Goal: Task Accomplishment & Management: Complete application form

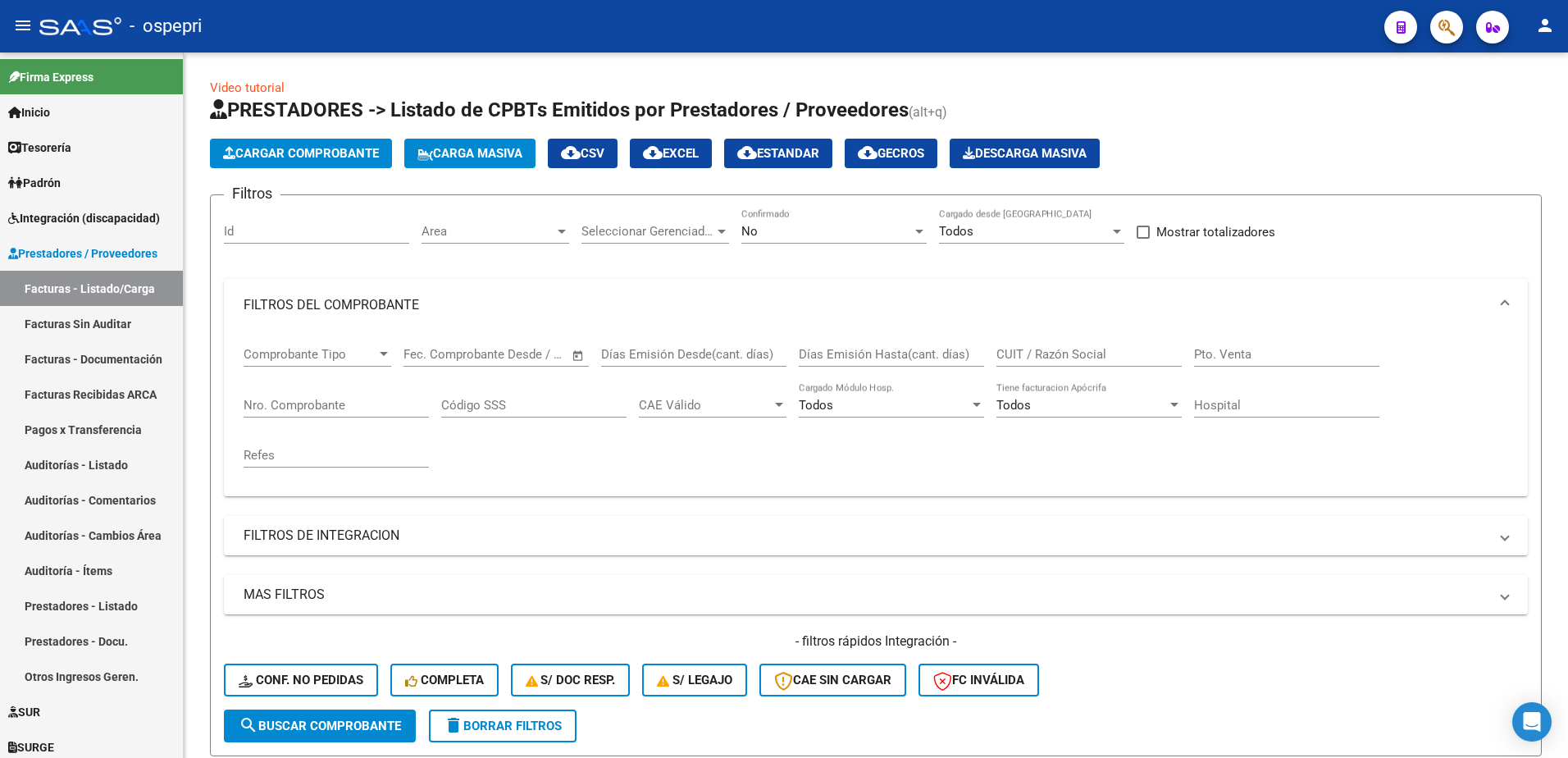
scroll to position [527, 0]
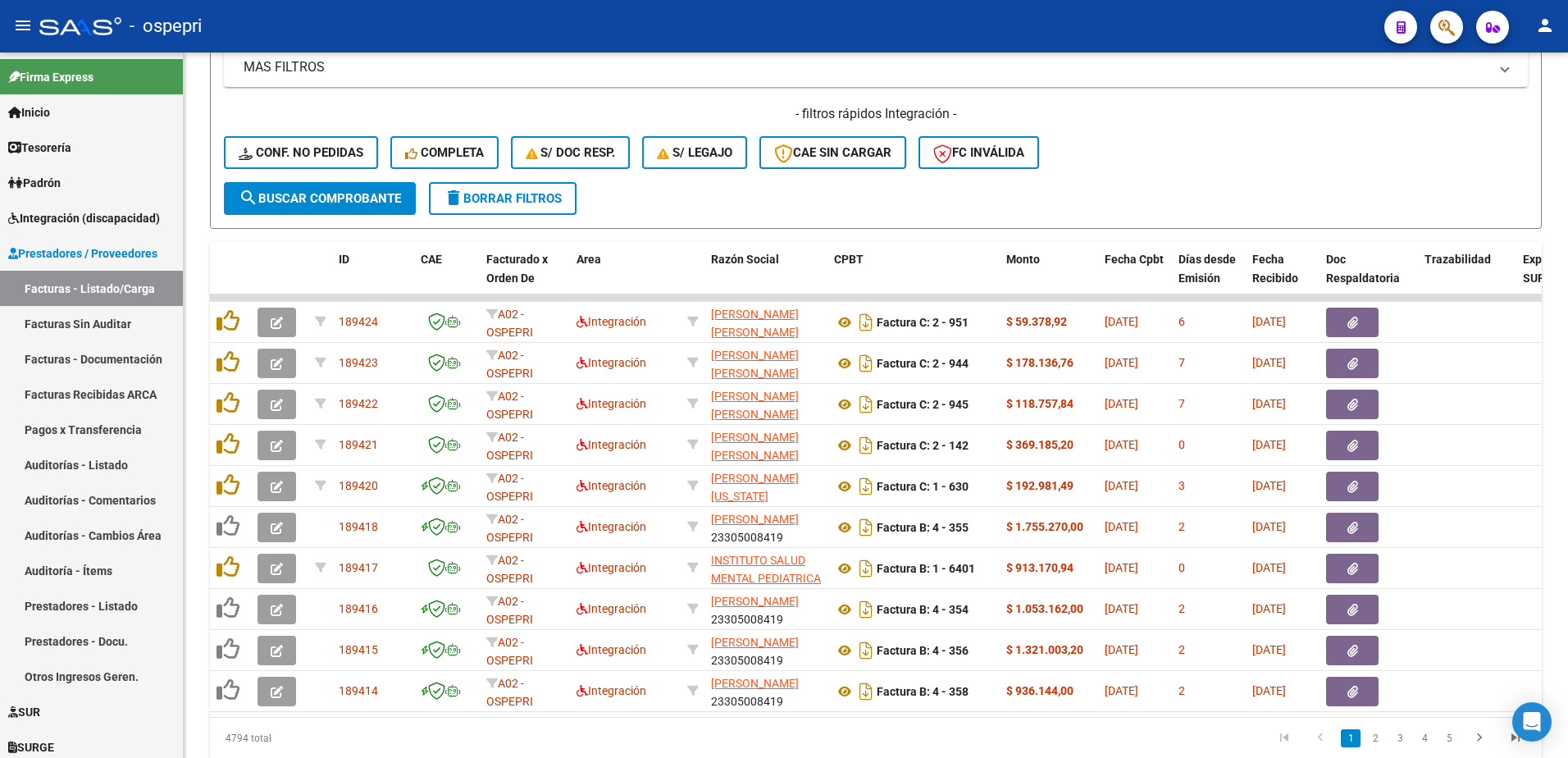
click at [724, 21] on div "- ospepri" at bounding box center [705, 26] width 1332 height 36
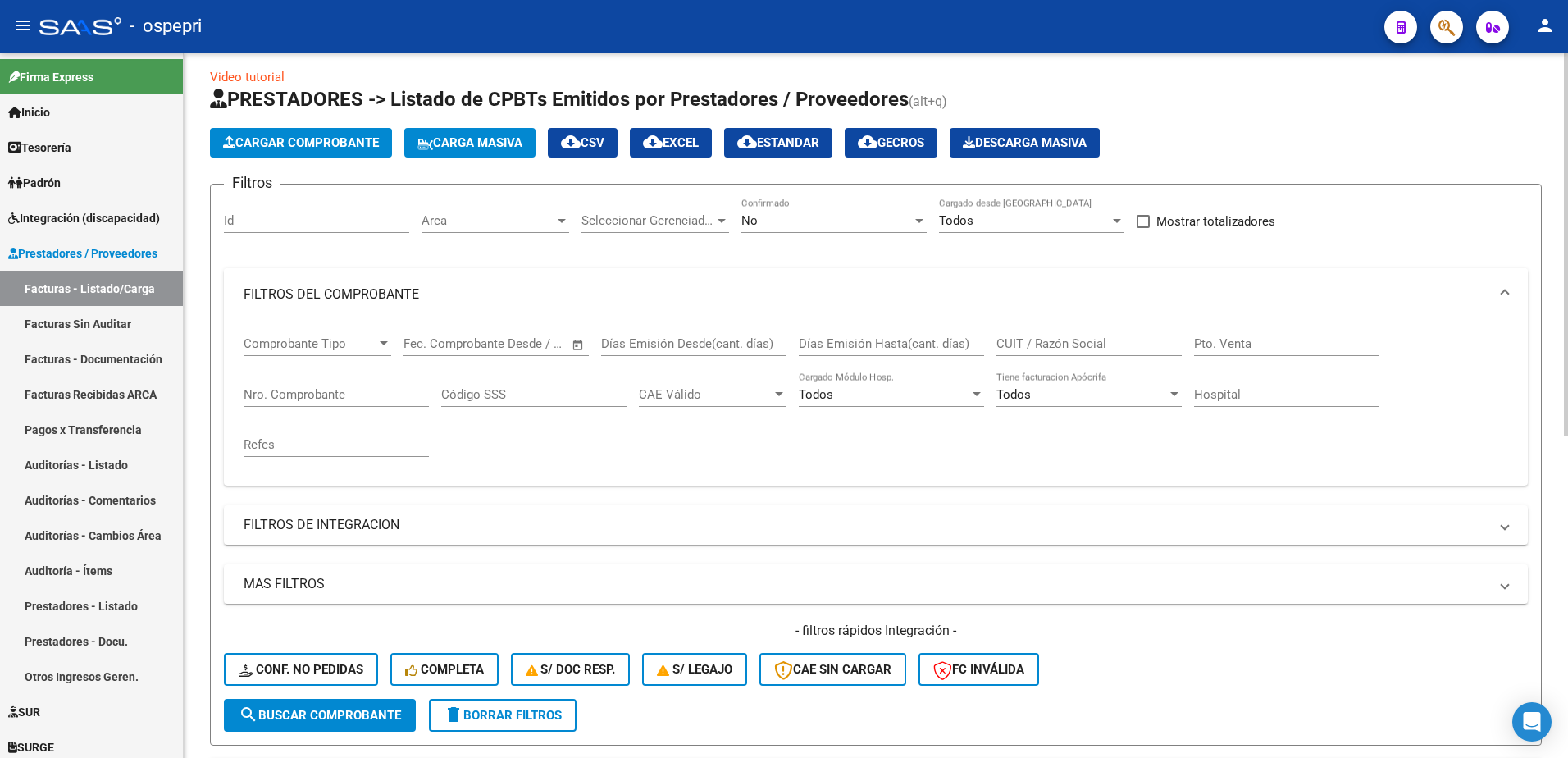
scroll to position [0, 0]
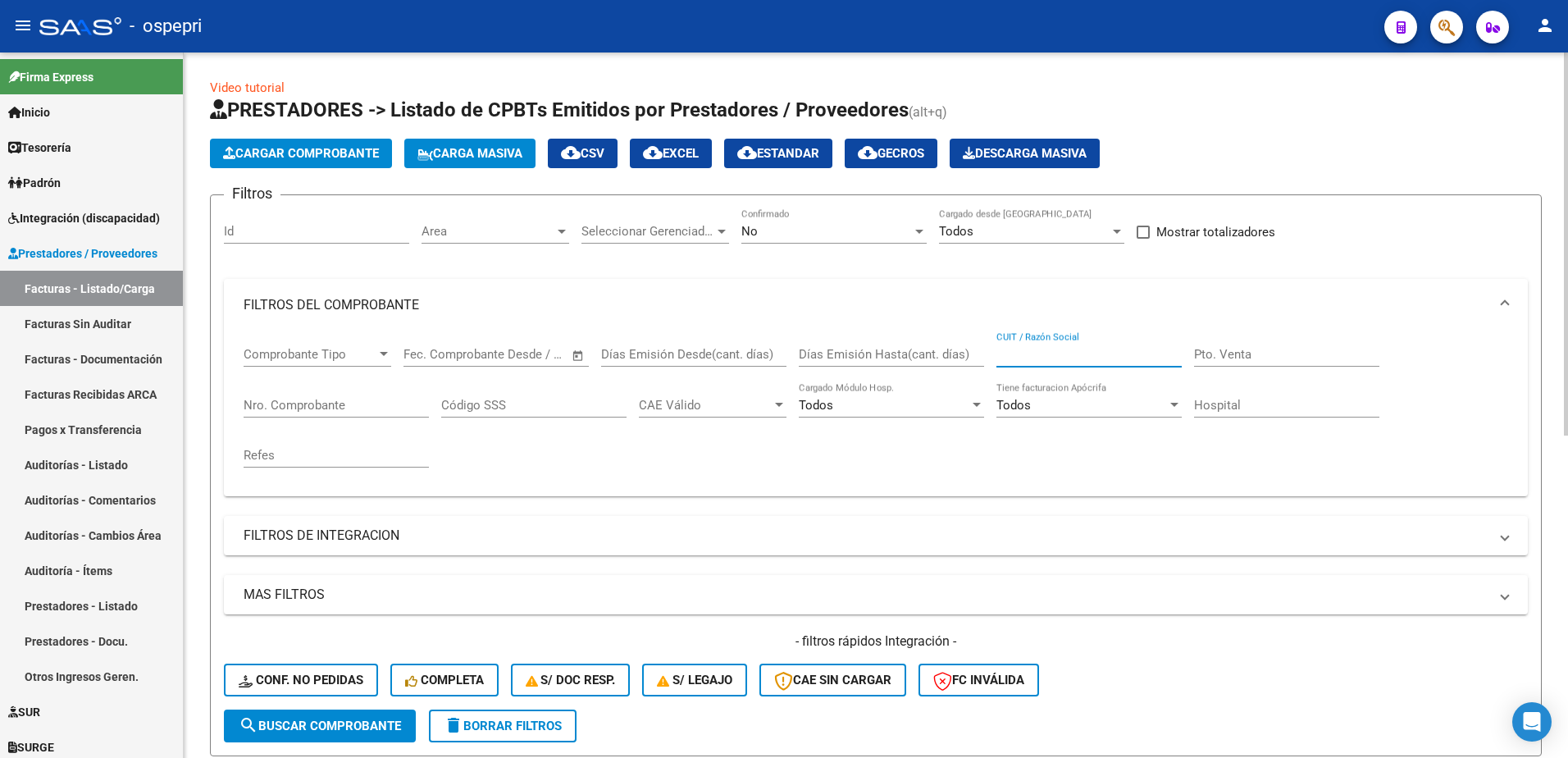
click at [1013, 347] on input "CUIT / Razón Social" at bounding box center [1088, 354] width 185 height 15
paste input "27386912004"
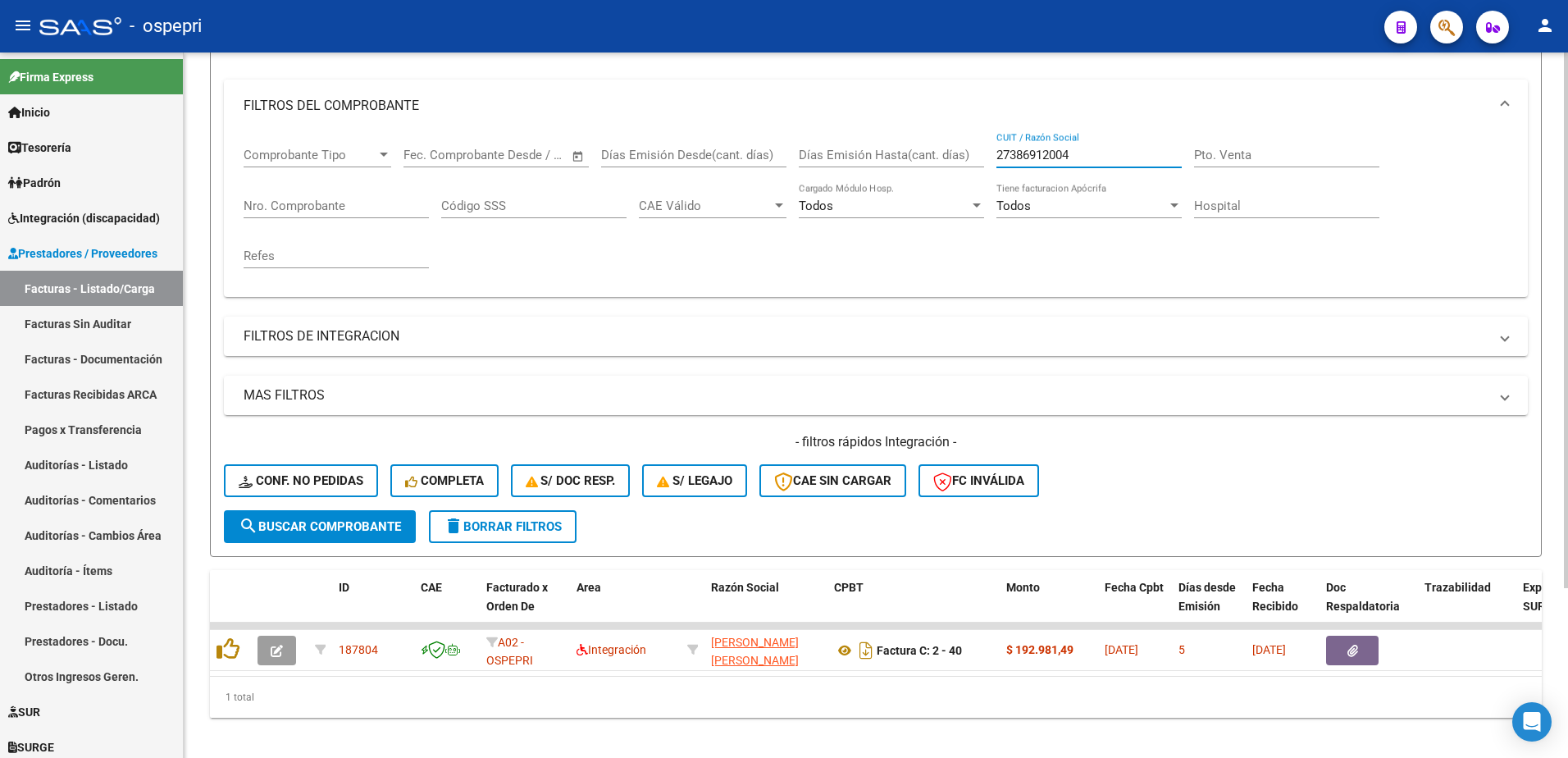
scroll to position [224, 0]
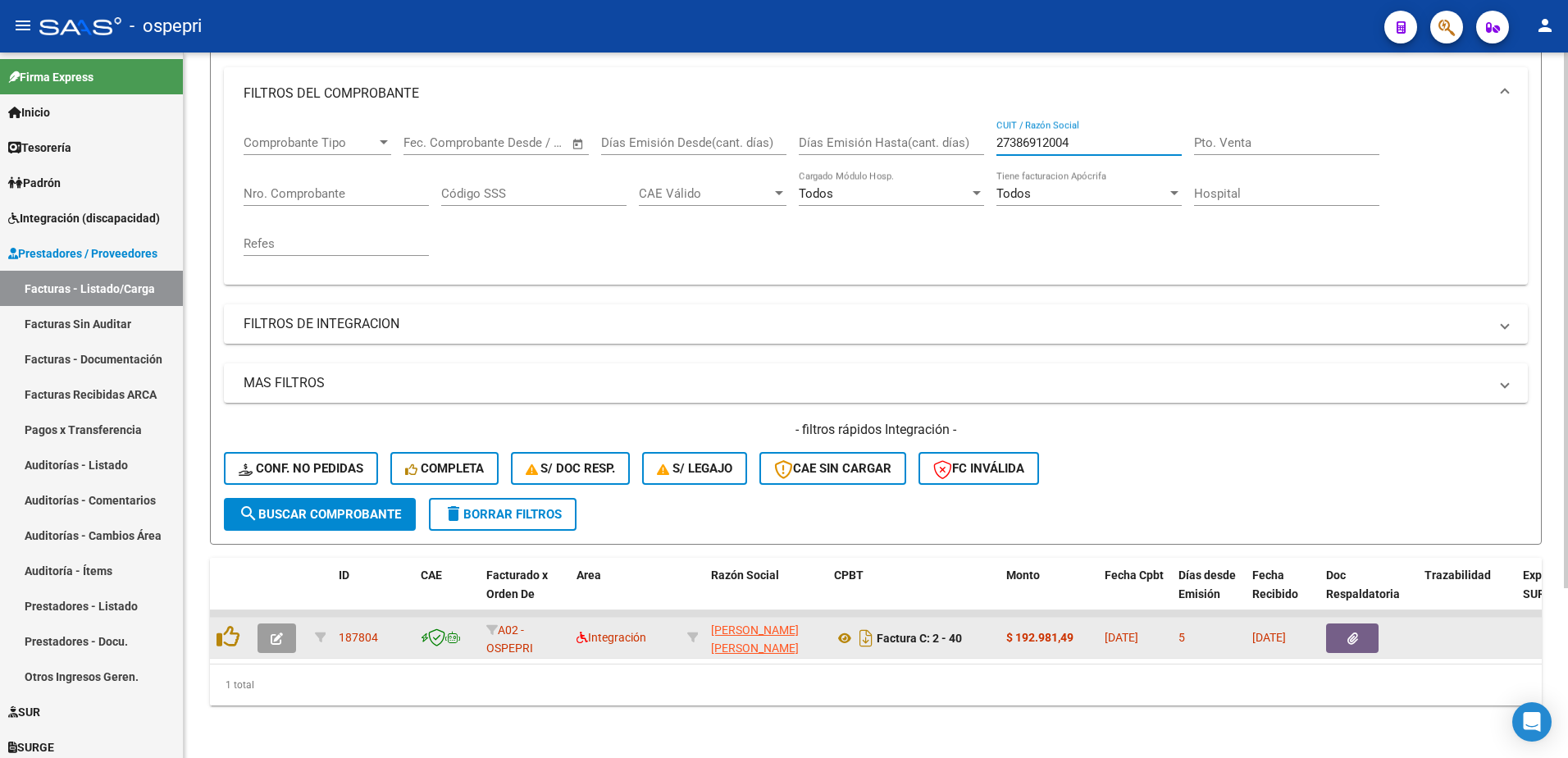
type input "27386912004"
click at [274, 632] on icon "button" at bounding box center [276, 638] width 12 height 12
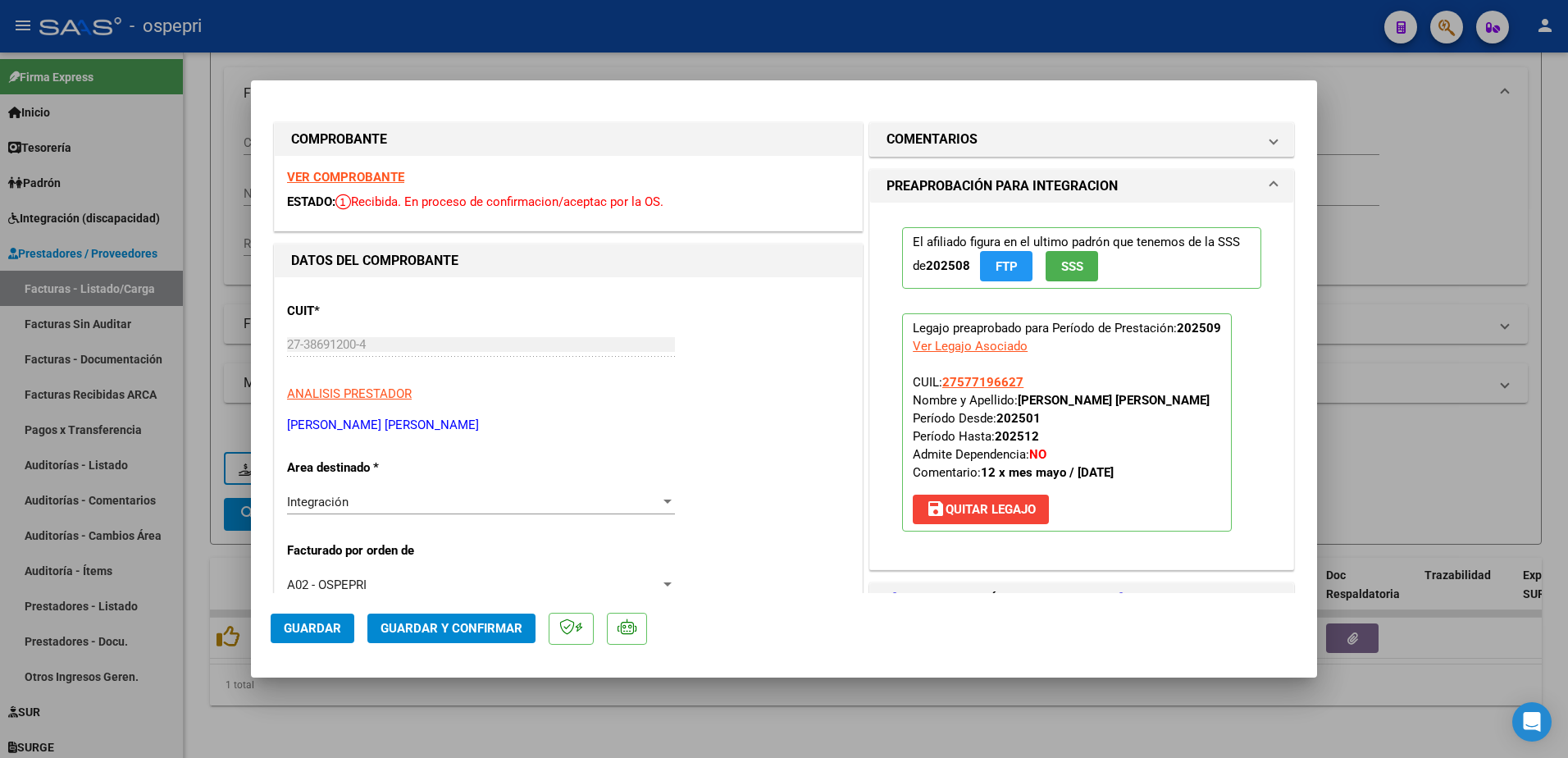
click at [366, 173] on strong "VER COMPROBANTE" at bounding box center [345, 177] width 117 height 15
click at [663, 501] on div at bounding box center [667, 501] width 8 height 4
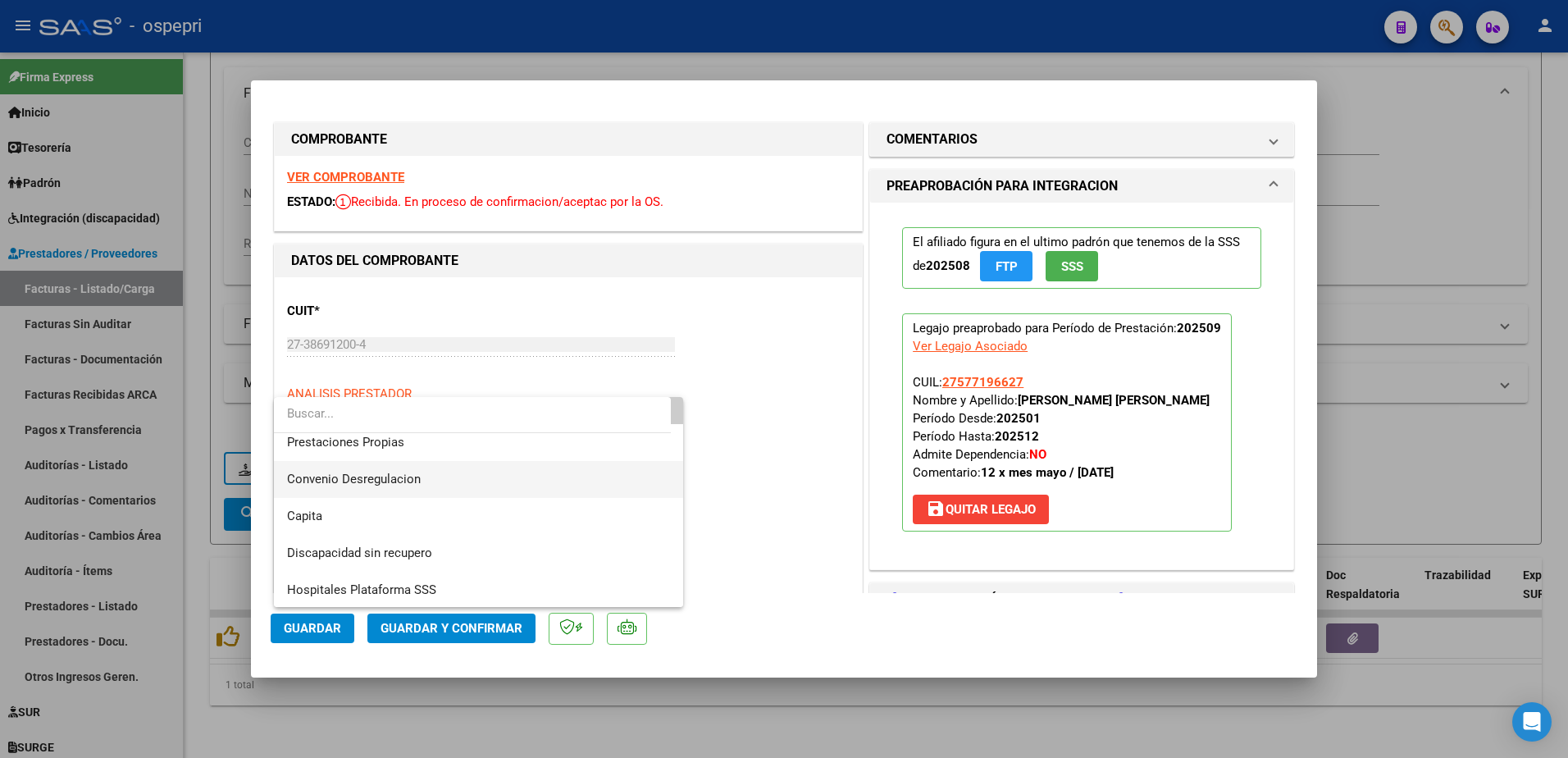
scroll to position [159, 0]
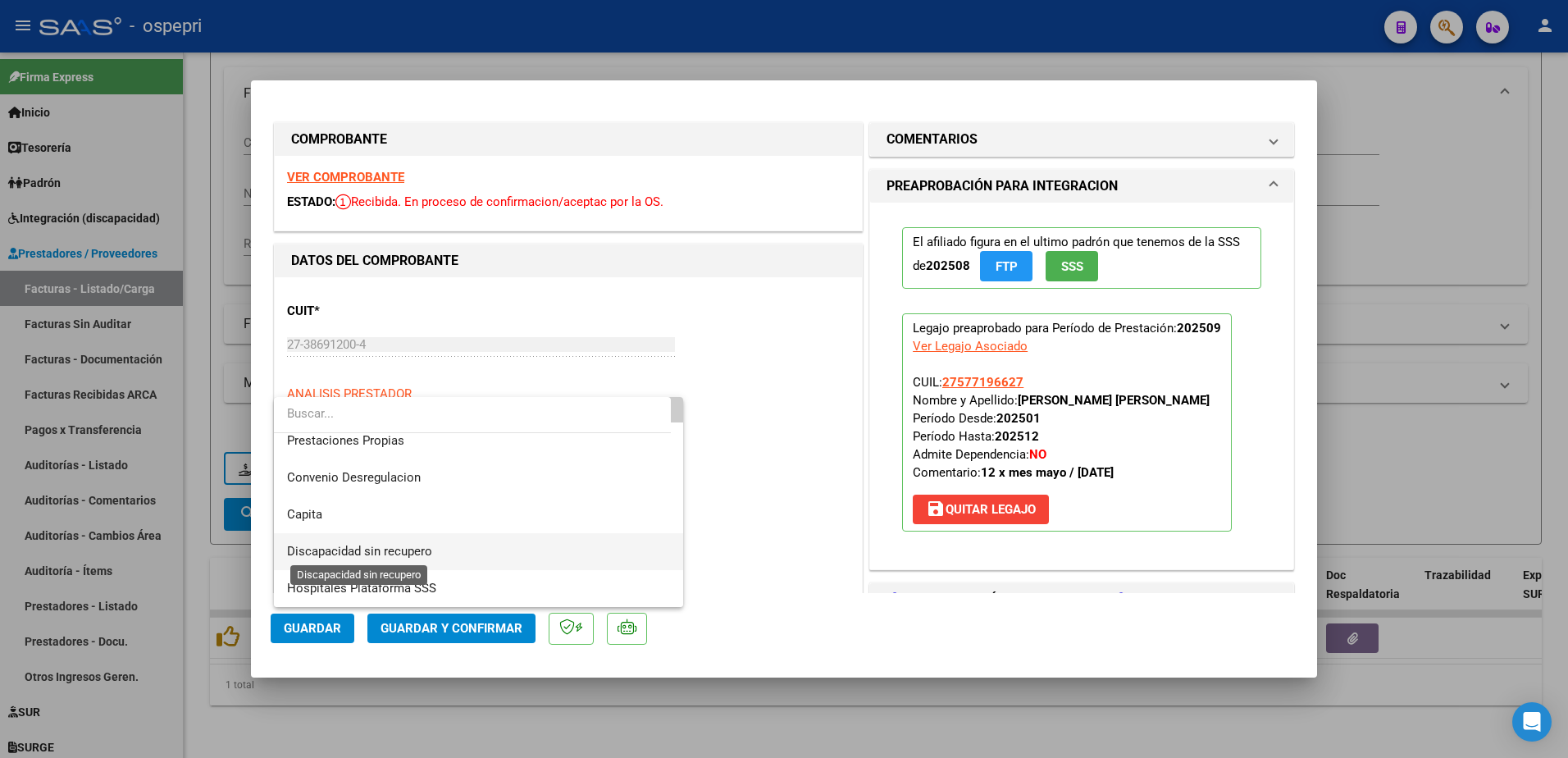
click at [375, 554] on span "Discapacidad sin recupero" at bounding box center [359, 551] width 145 height 15
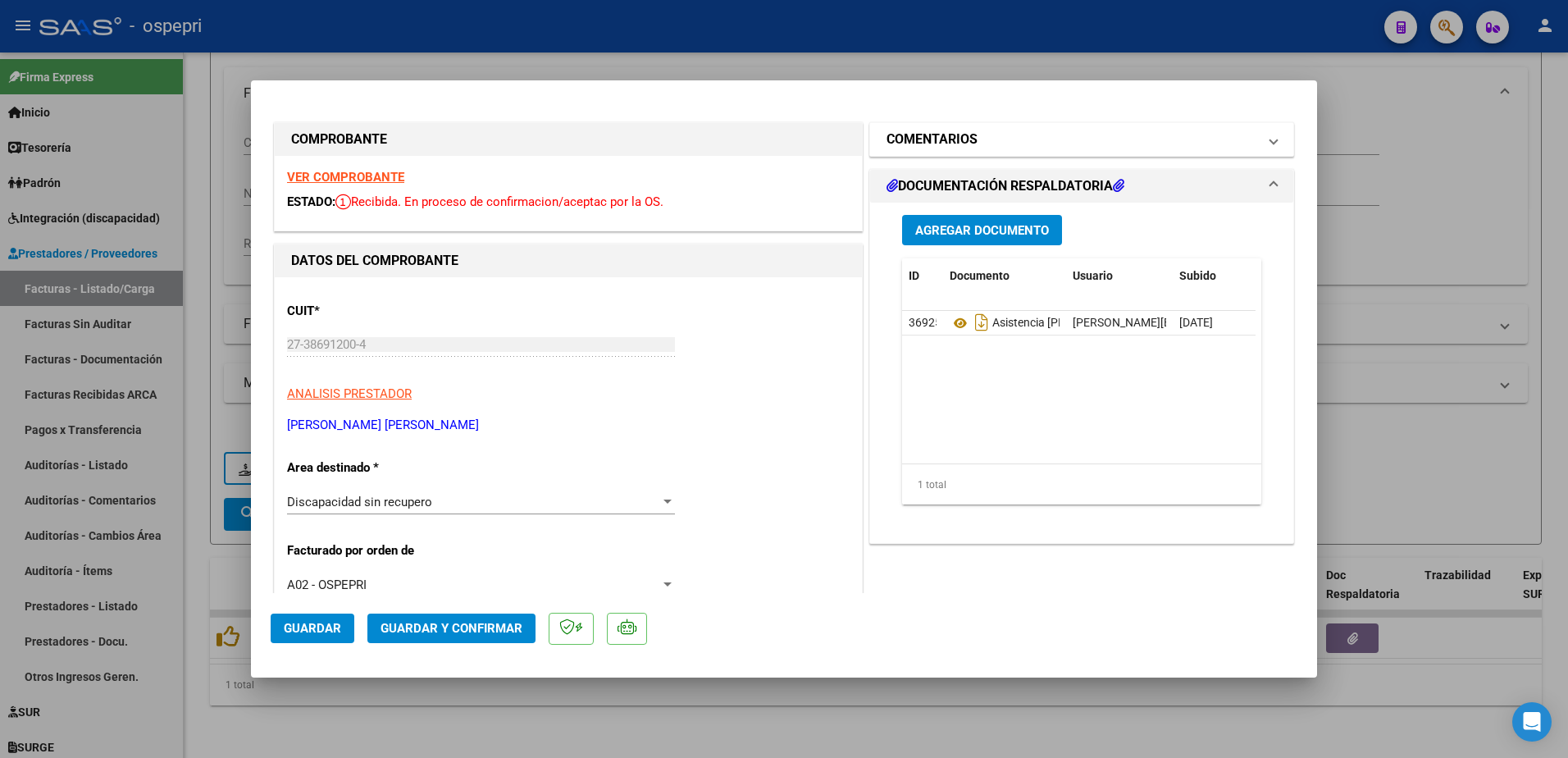
click at [1256, 142] on span "COMENTARIOS" at bounding box center [1079, 139] width 384 height 20
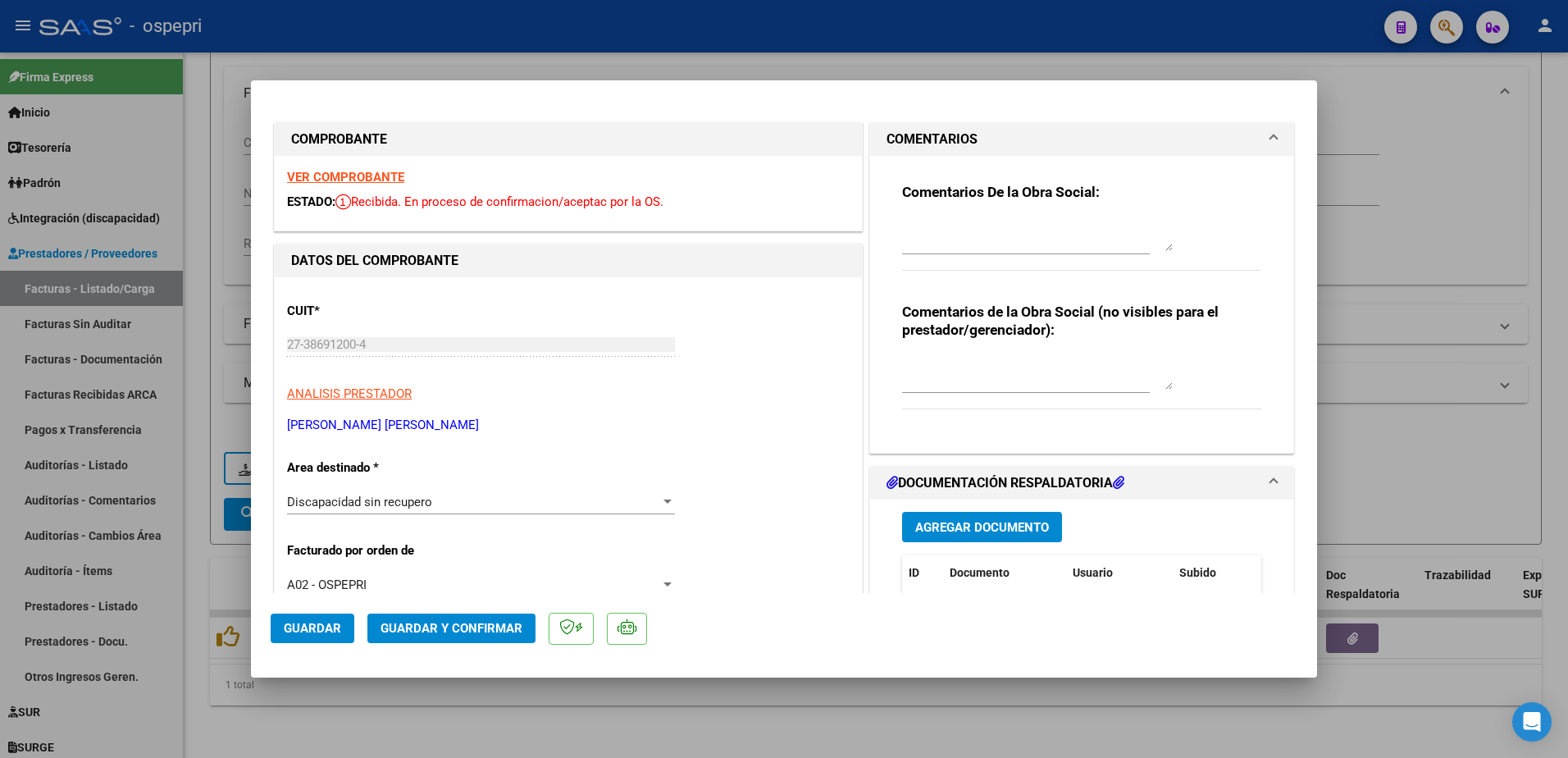
click at [1024, 241] on textarea at bounding box center [1037, 235] width 270 height 33
type textarea "Hola buenas tardes: se solicita Nota de credito y rehacer la factura 40 dado qu…"
click at [323, 629] on span "Guardar" at bounding box center [312, 628] width 58 height 15
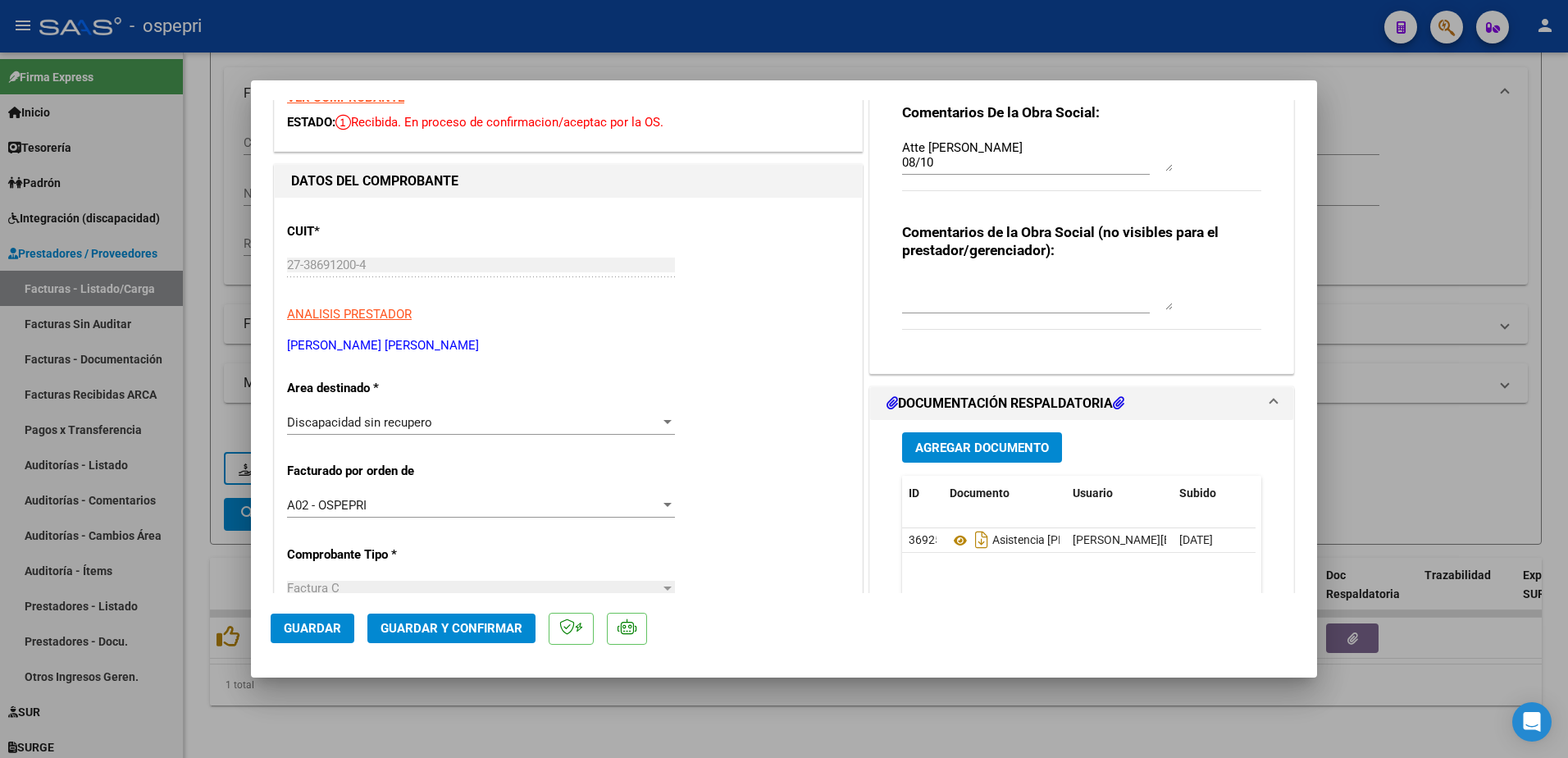
scroll to position [0, 0]
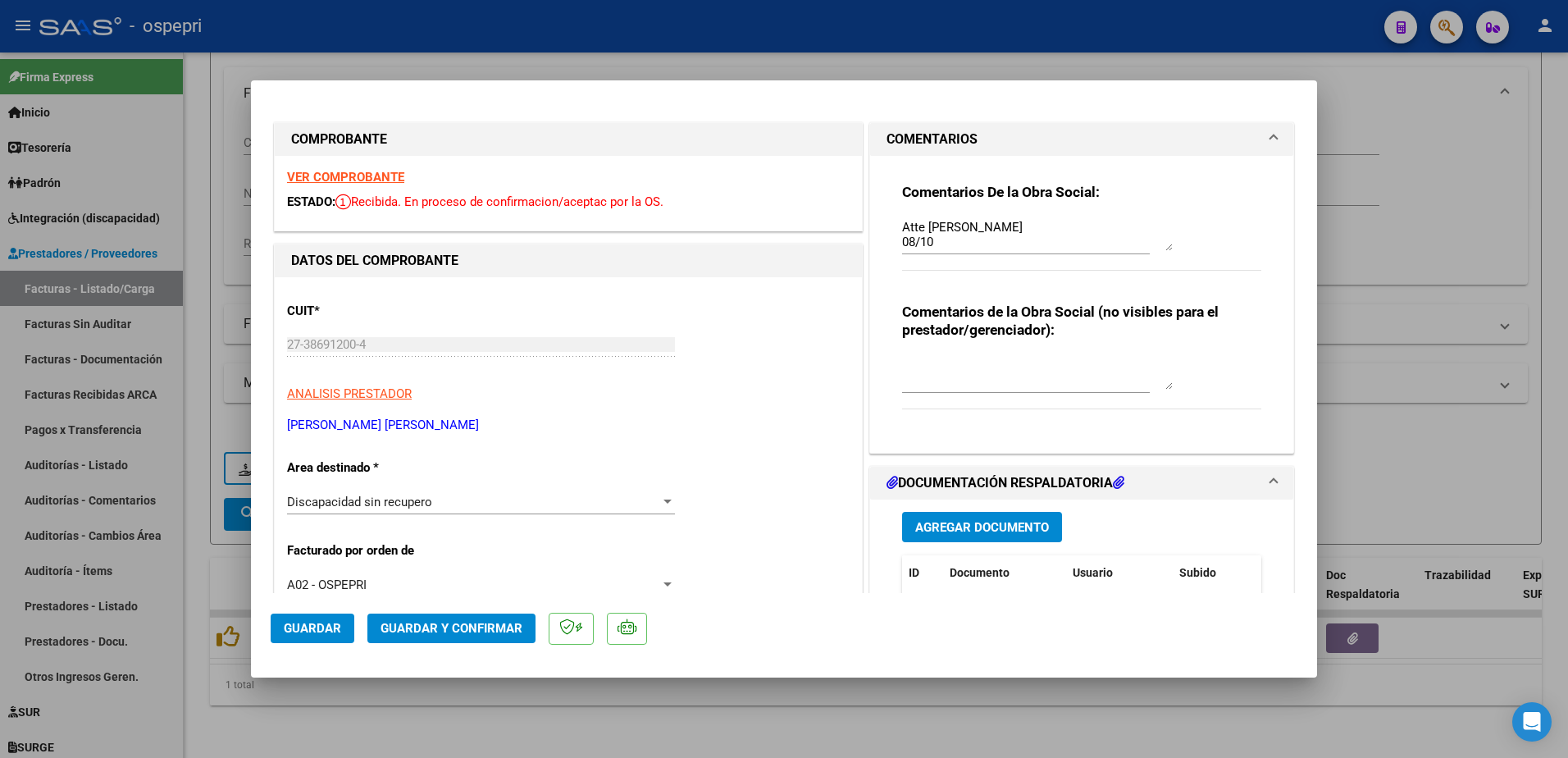
click at [367, 172] on strong "VER COMPROBANTE" at bounding box center [345, 177] width 117 height 15
click at [328, 631] on span "Guardar" at bounding box center [312, 628] width 58 height 15
click at [999, 16] on div at bounding box center [784, 379] width 1568 height 758
type input "$ 0,00"
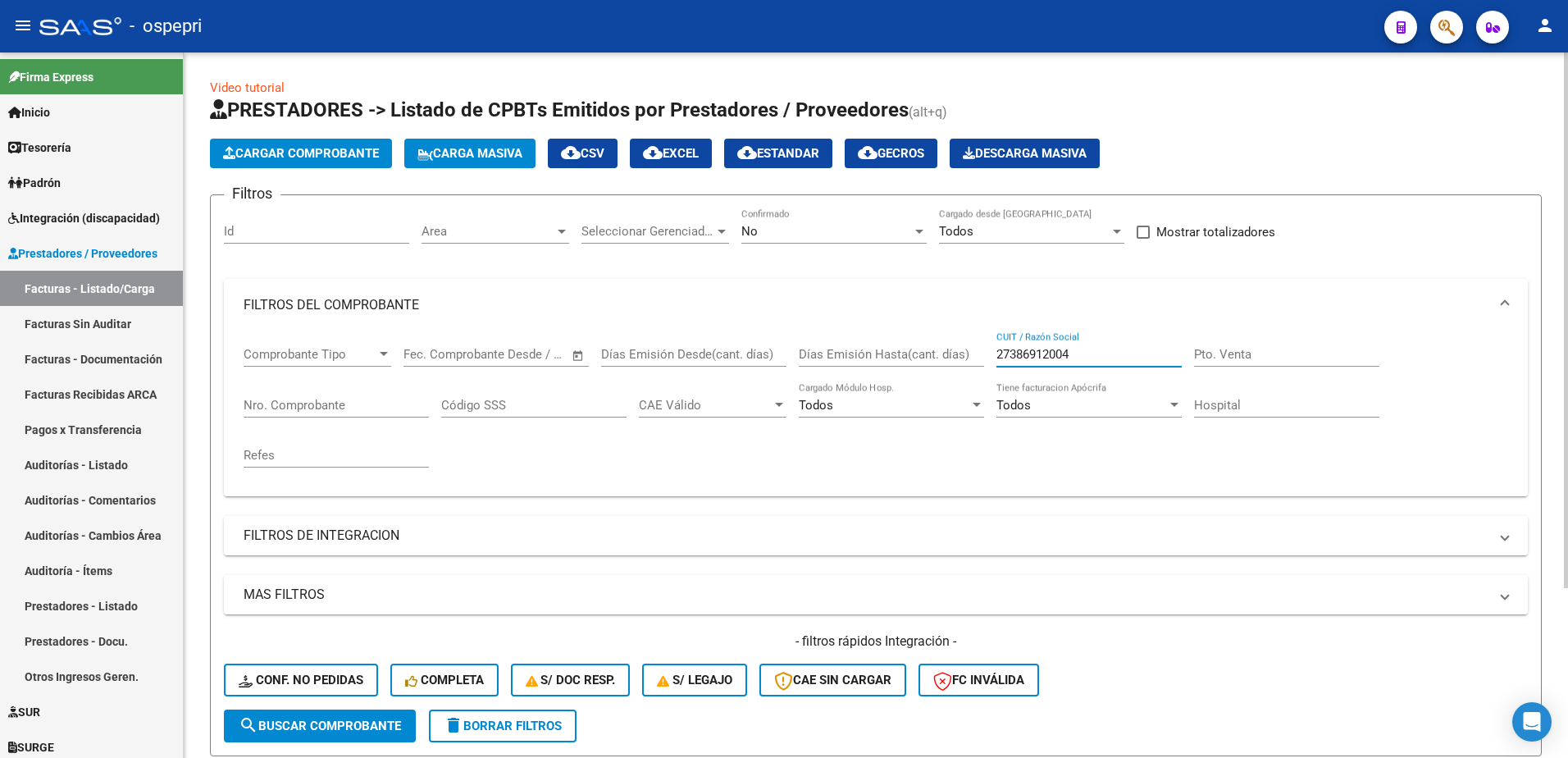
click at [1102, 359] on input "27386912004" at bounding box center [1088, 354] width 185 height 15
click at [1102, 358] on input "27386912004" at bounding box center [1088, 354] width 185 height 15
paste input "0740357"
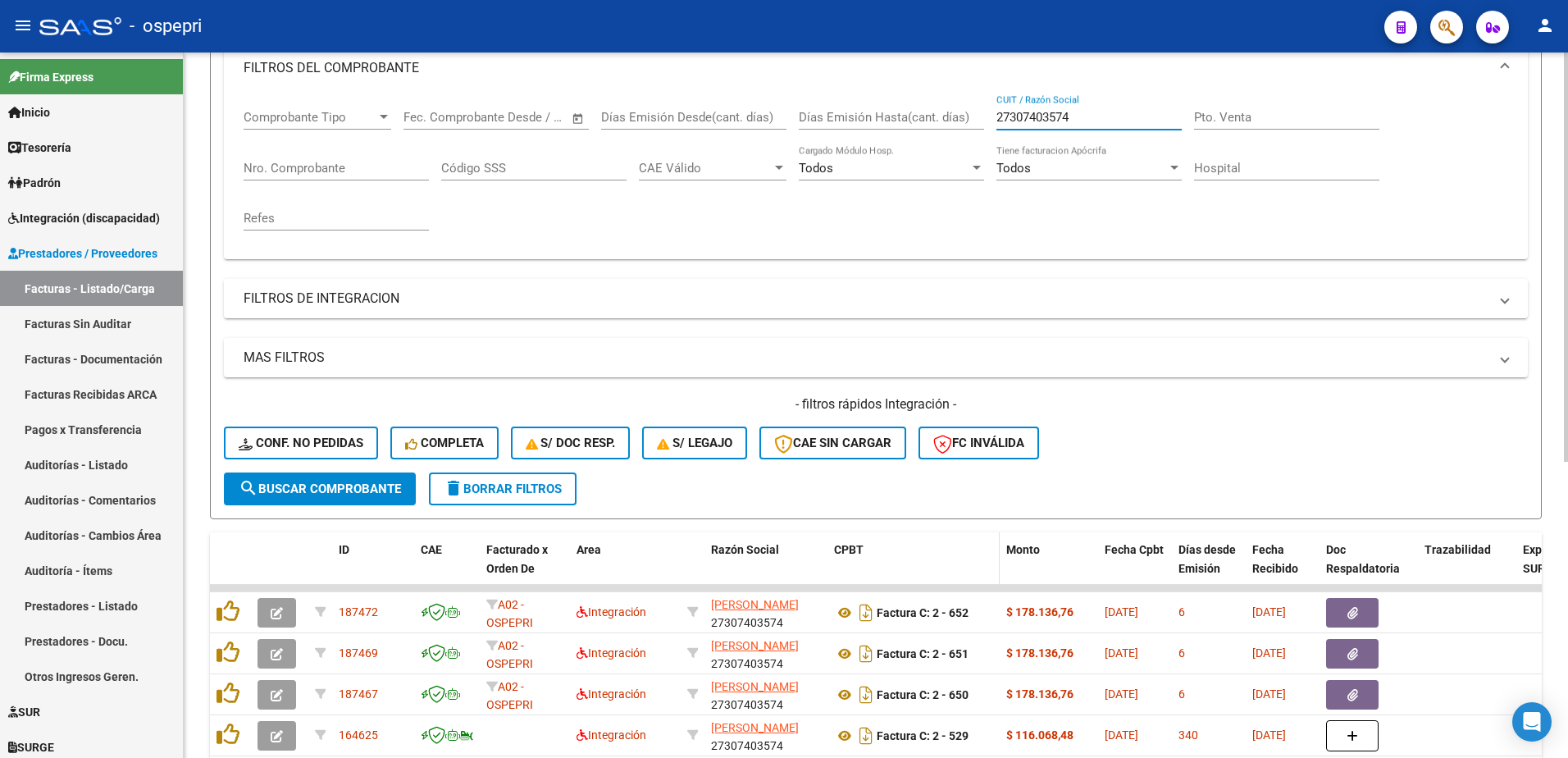
scroll to position [246, 0]
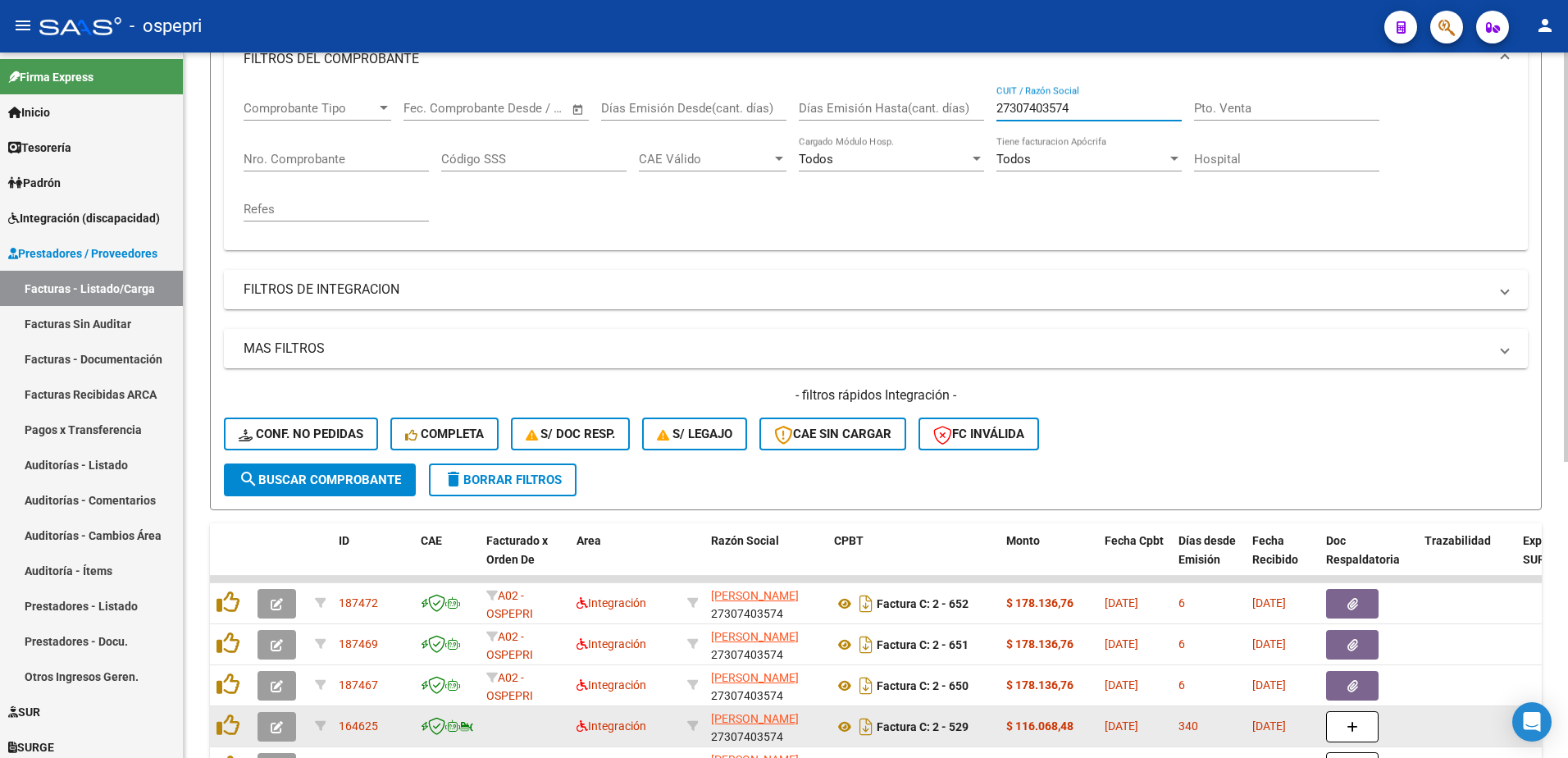
type input "27307403574"
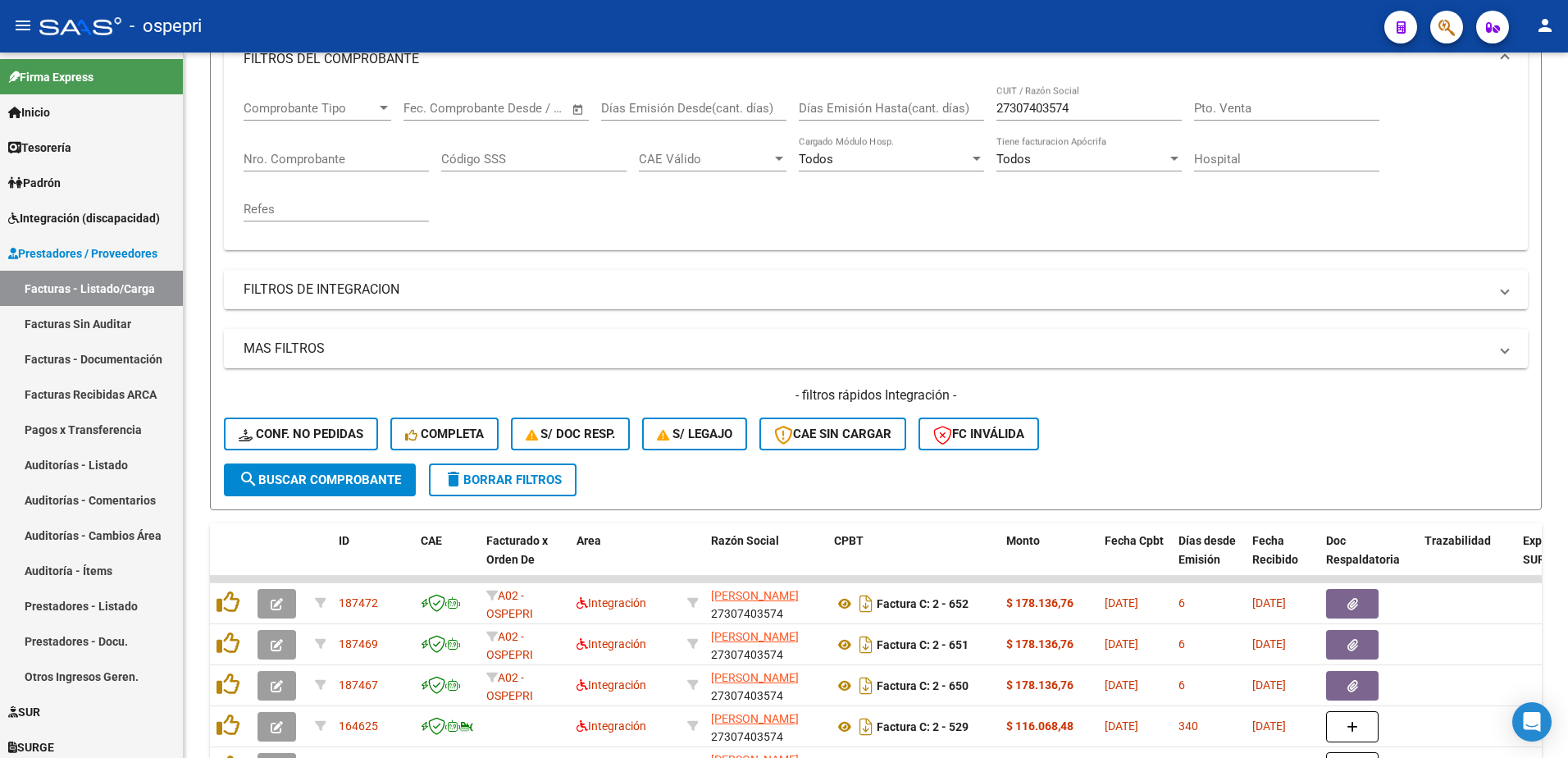
click at [842, 21] on div "- ospepri" at bounding box center [705, 26] width 1332 height 36
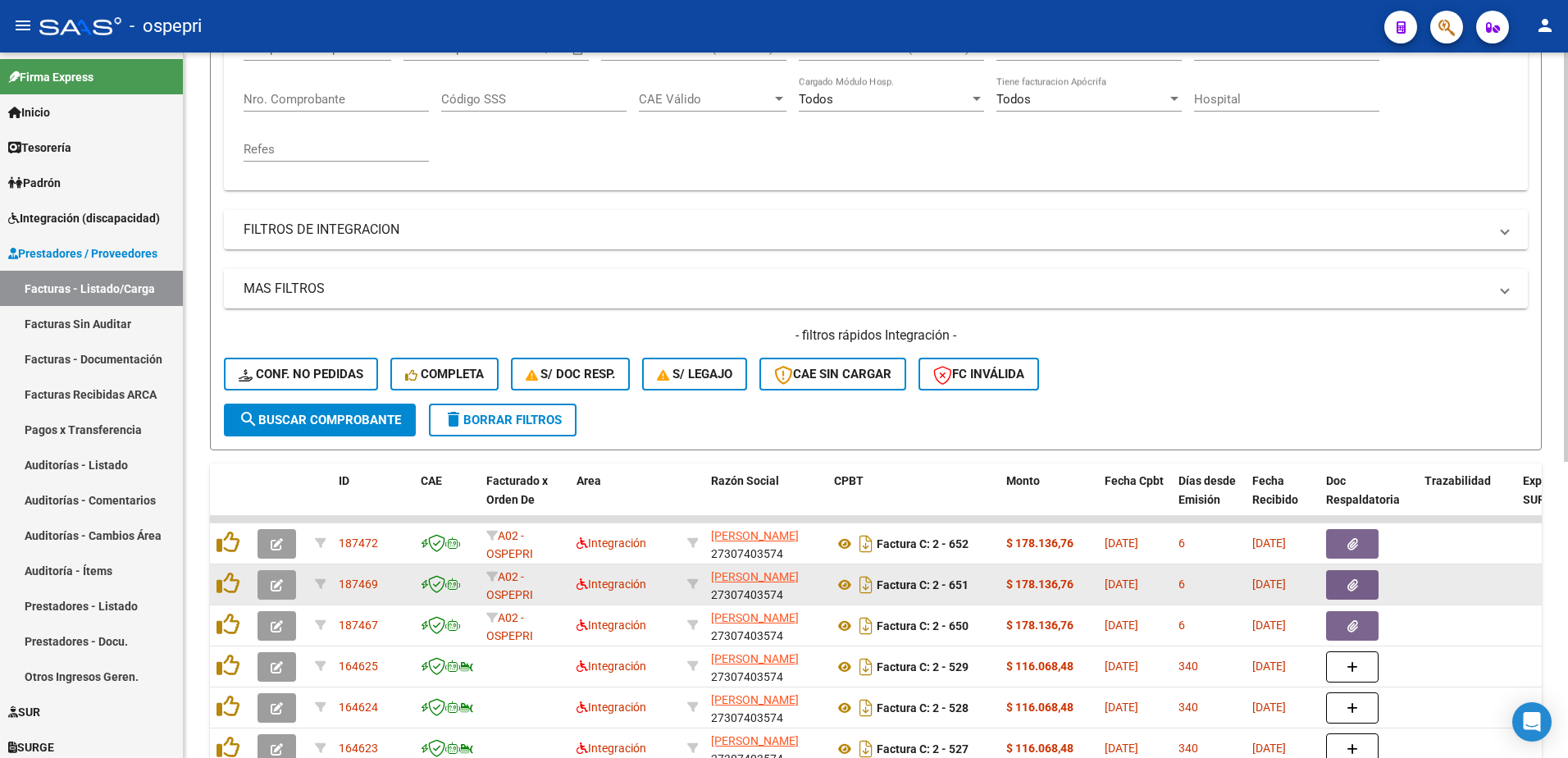
scroll to position [328, 0]
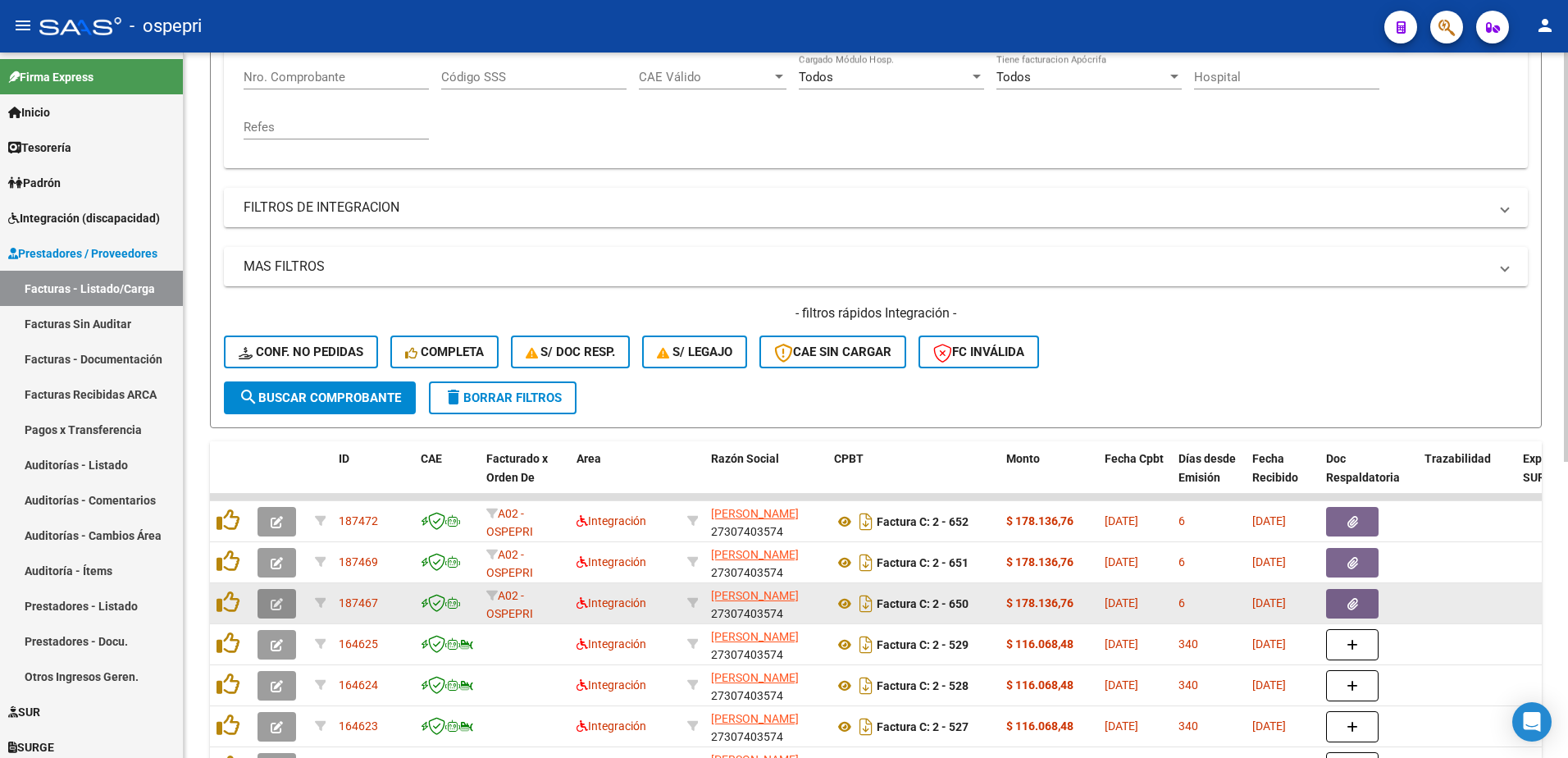
click at [282, 606] on icon "button" at bounding box center [276, 603] width 12 height 12
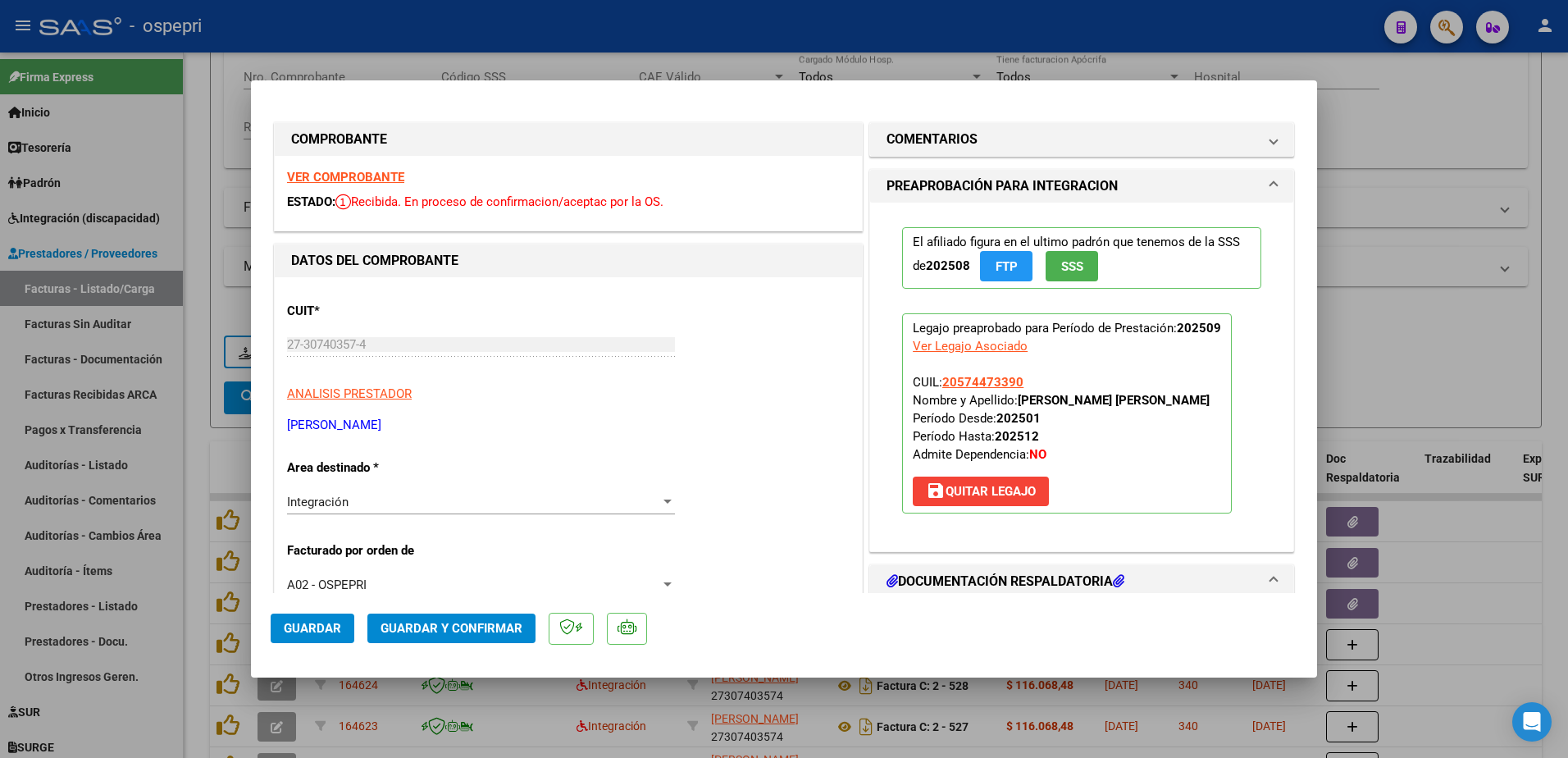
click at [375, 175] on strong "VER COMPROBANTE" at bounding box center [345, 177] width 117 height 15
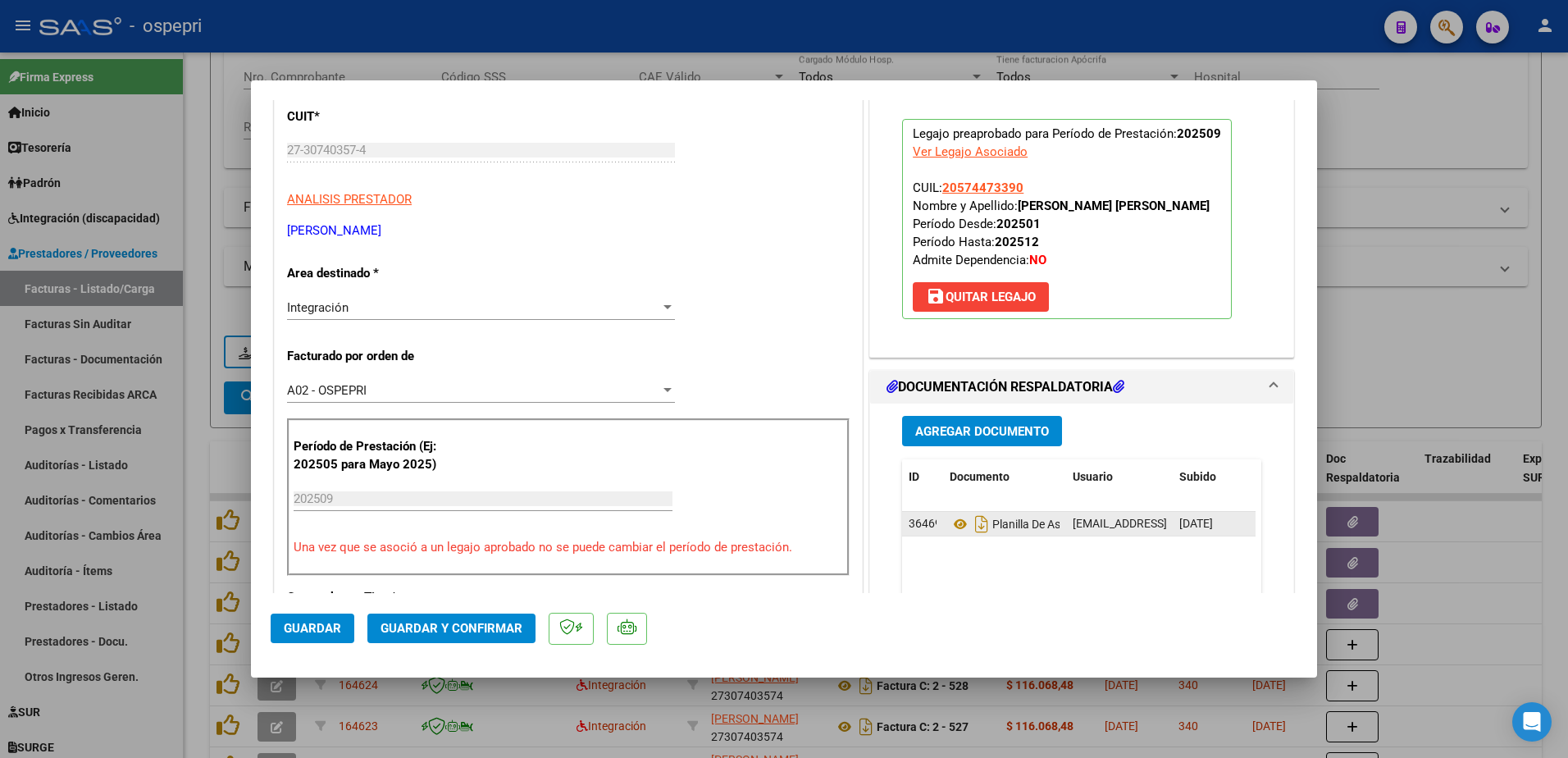
scroll to position [246, 0]
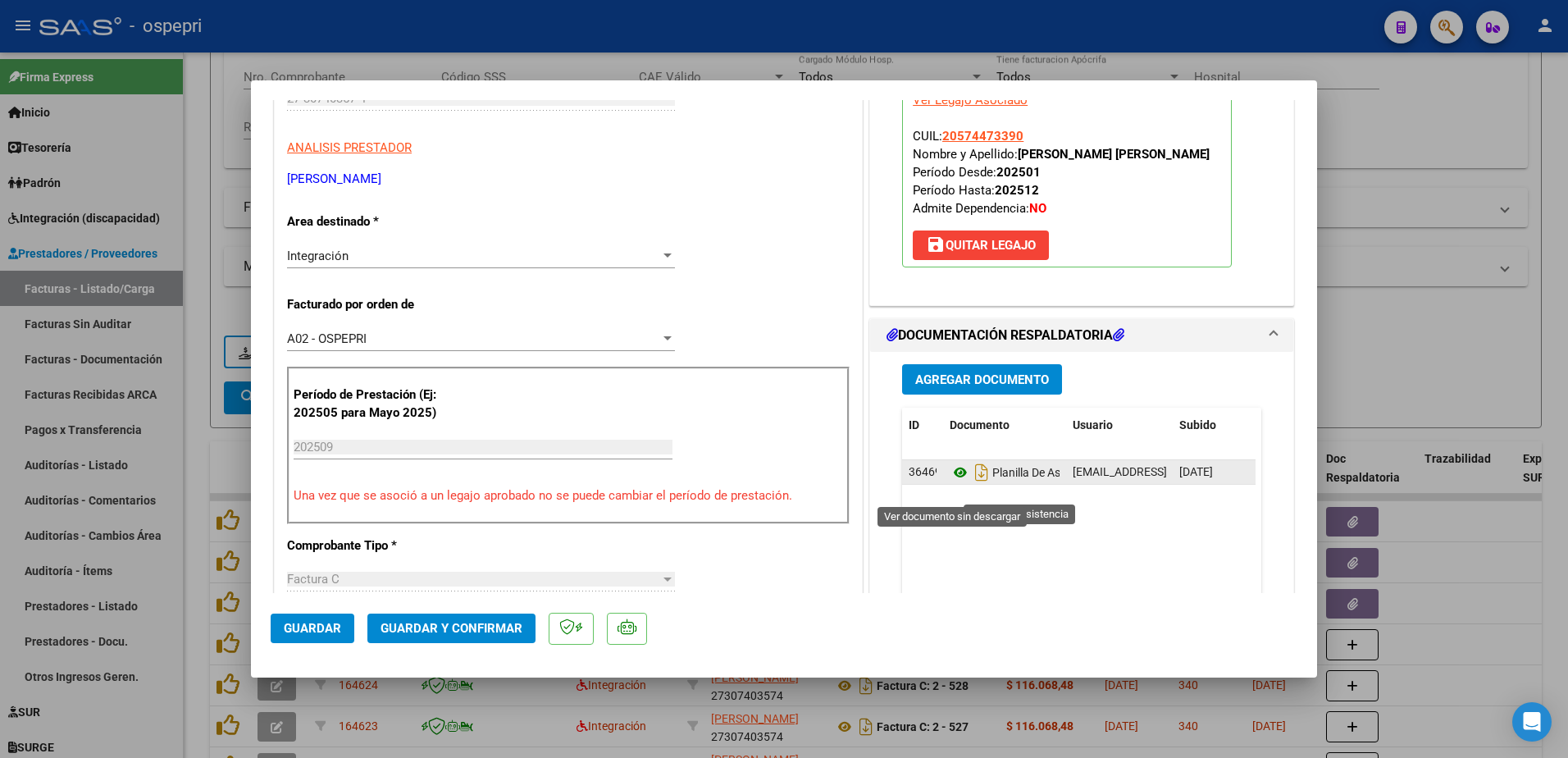
click at [949, 482] on icon at bounding box center [960, 472] width 21 height 20
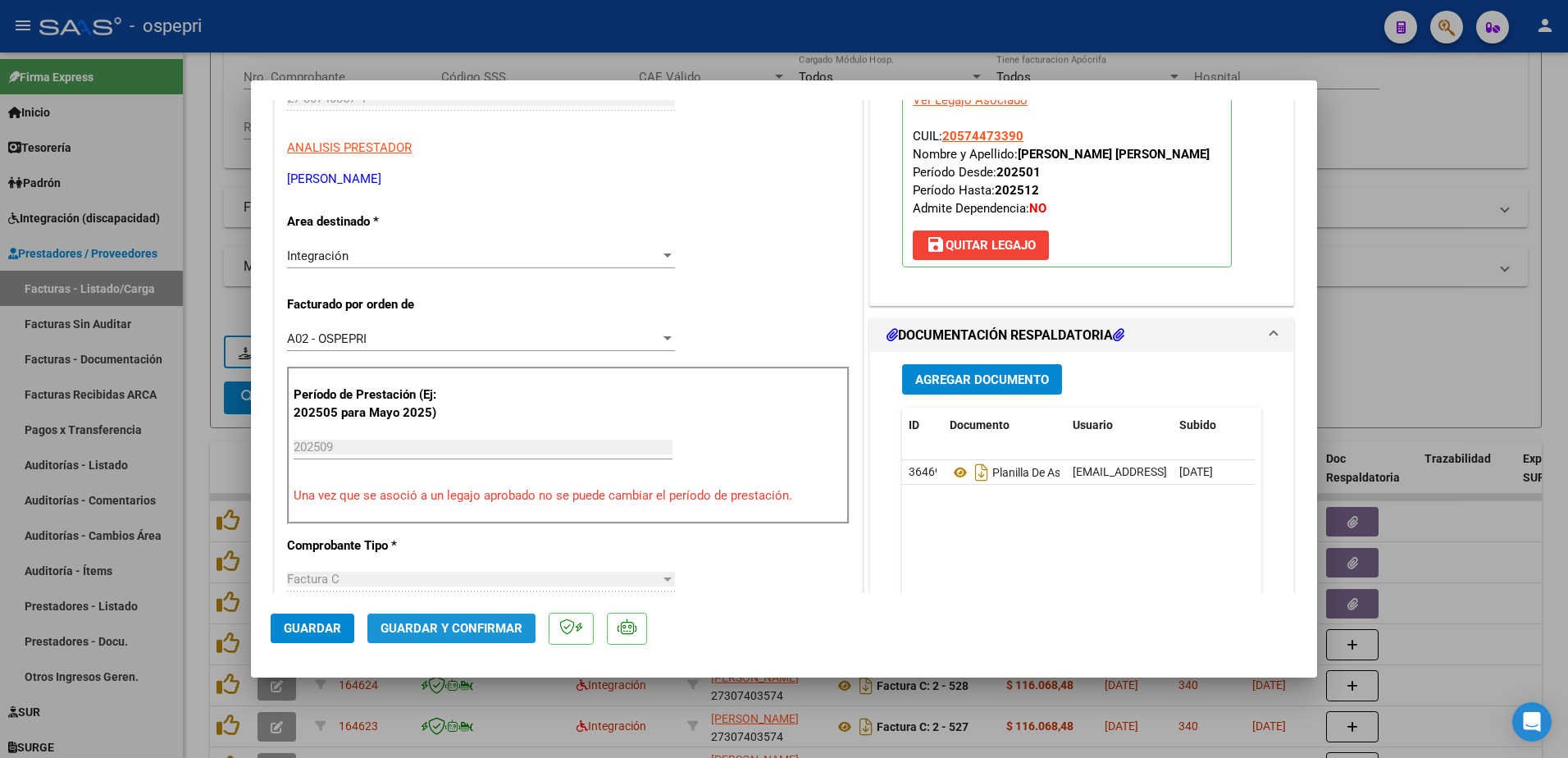
click at [445, 623] on span "Guardar y Confirmar" at bounding box center [452, 628] width 142 height 15
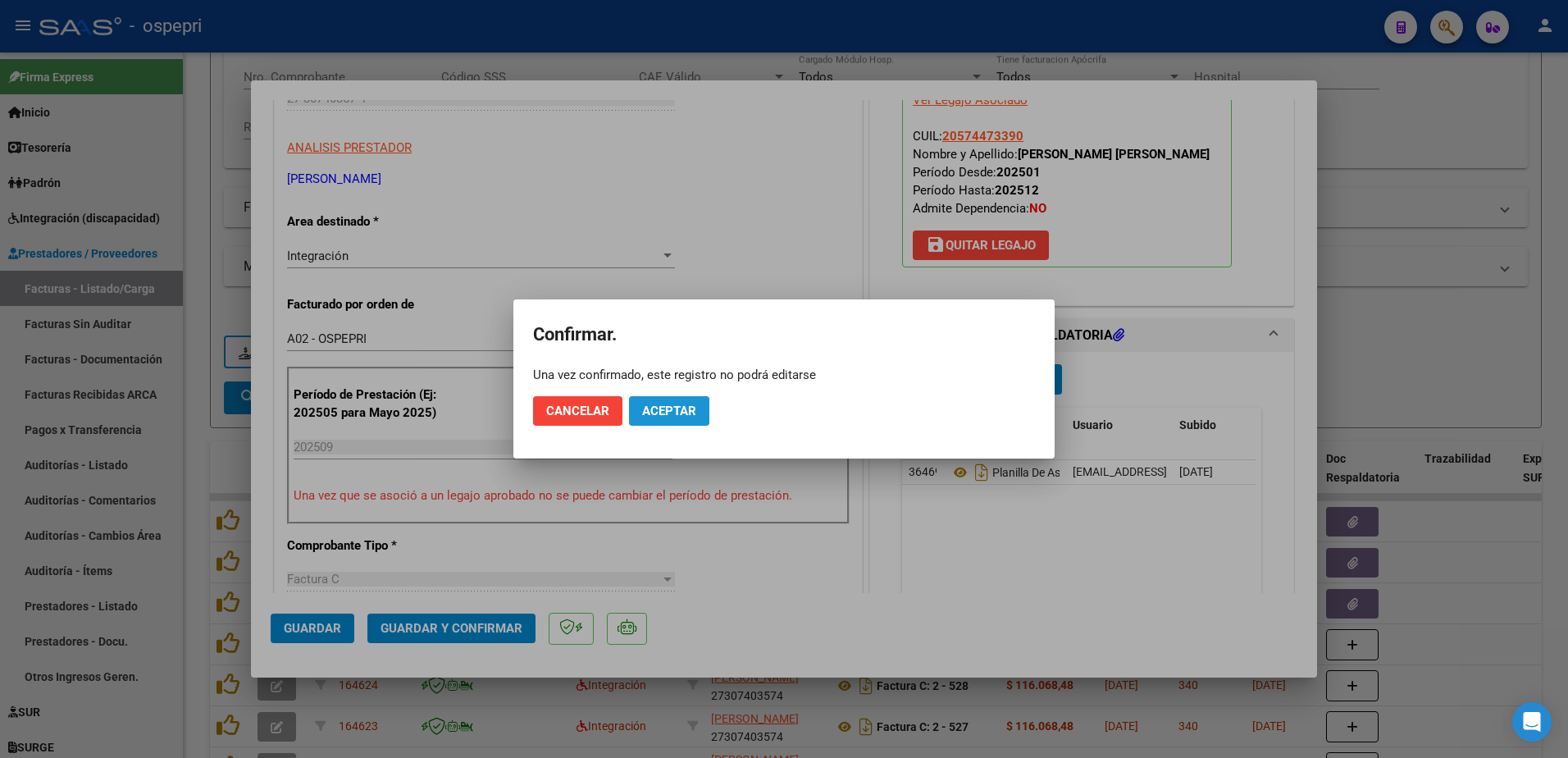
click at [700, 406] on button "Aceptar" at bounding box center [669, 411] width 81 height 30
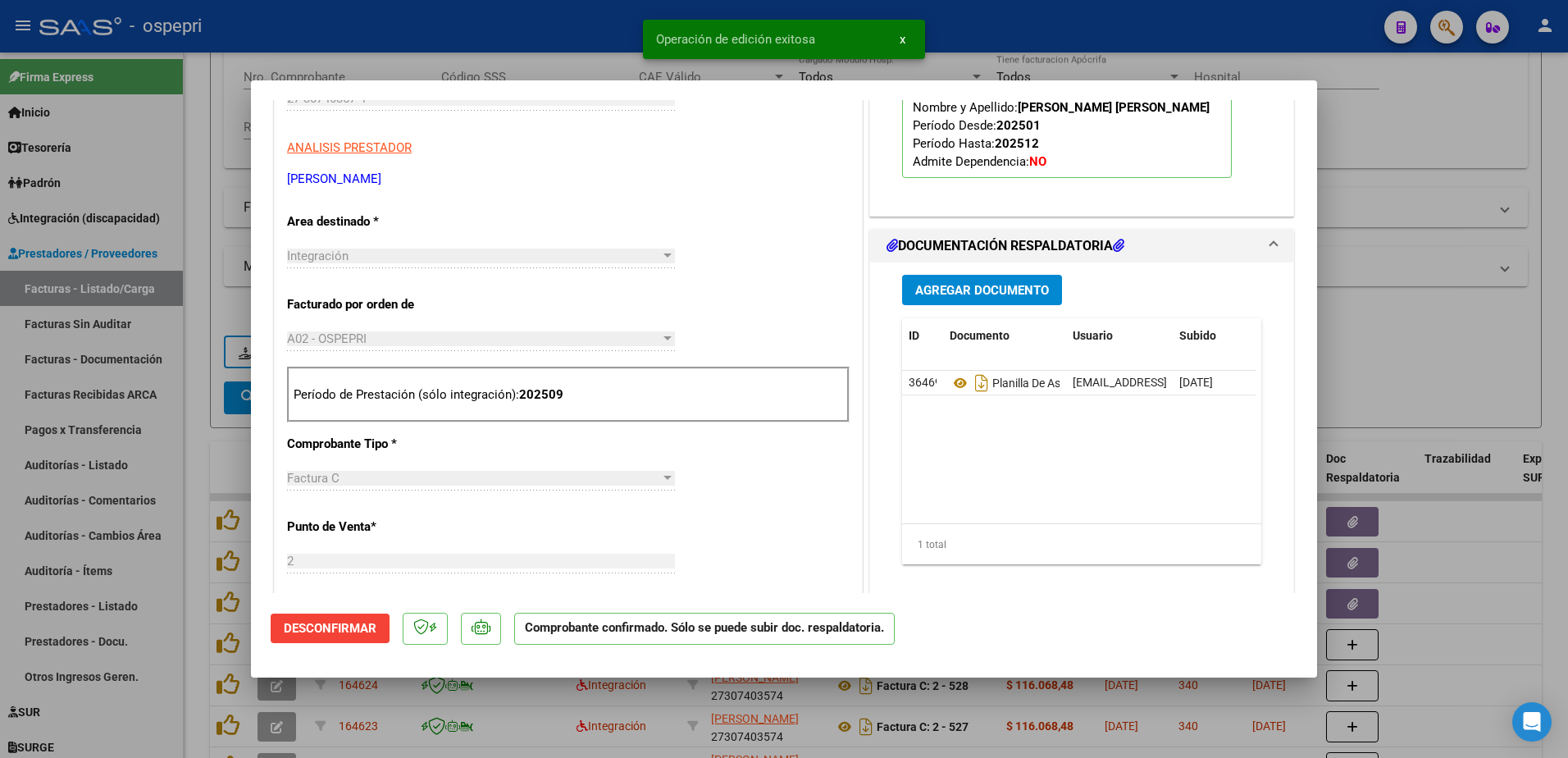
type input "$ 0,00"
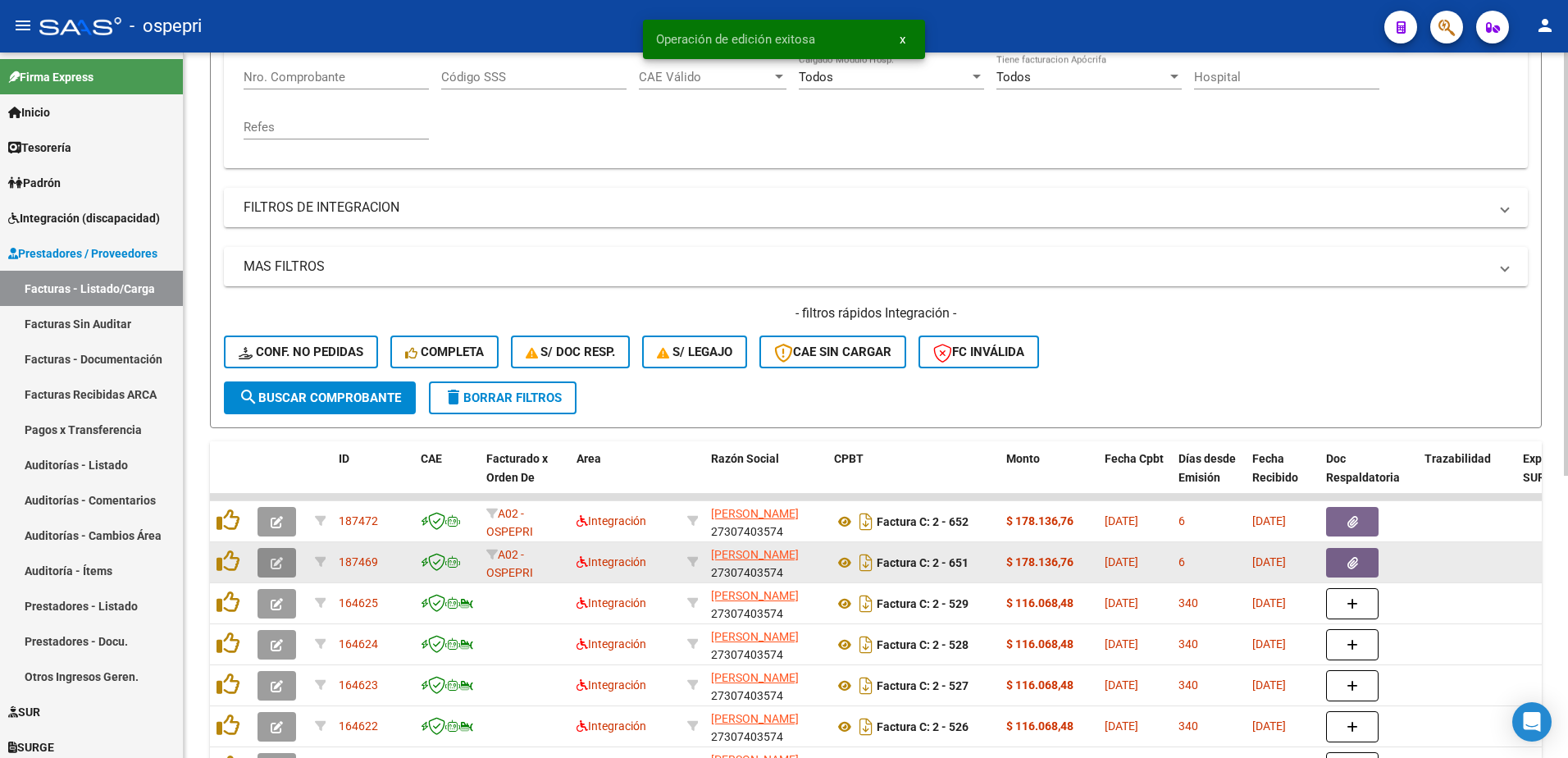
click at [274, 564] on icon "button" at bounding box center [276, 563] width 12 height 12
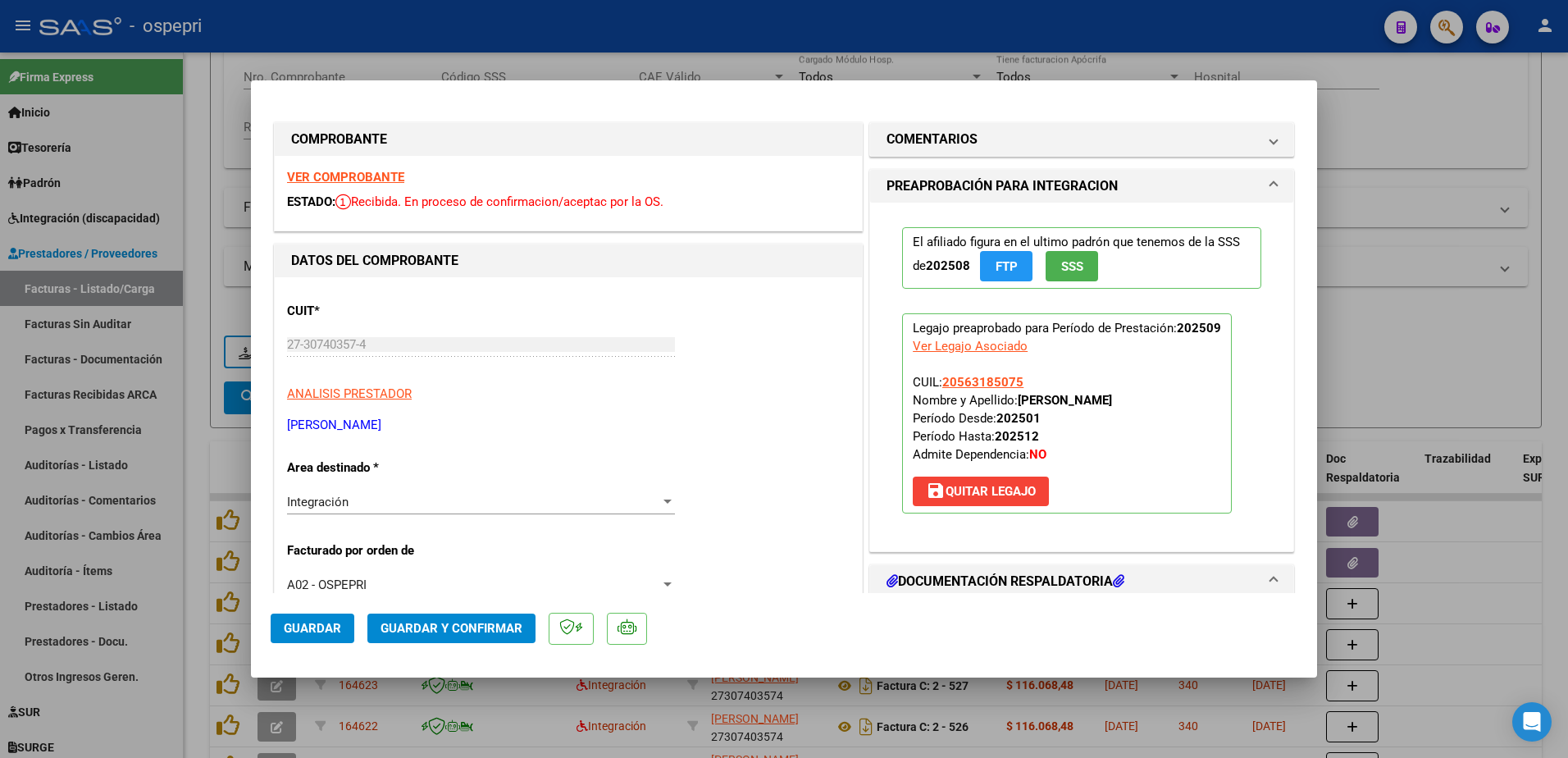
click at [338, 171] on strong "VER COMPROBANTE" at bounding box center [345, 177] width 117 height 15
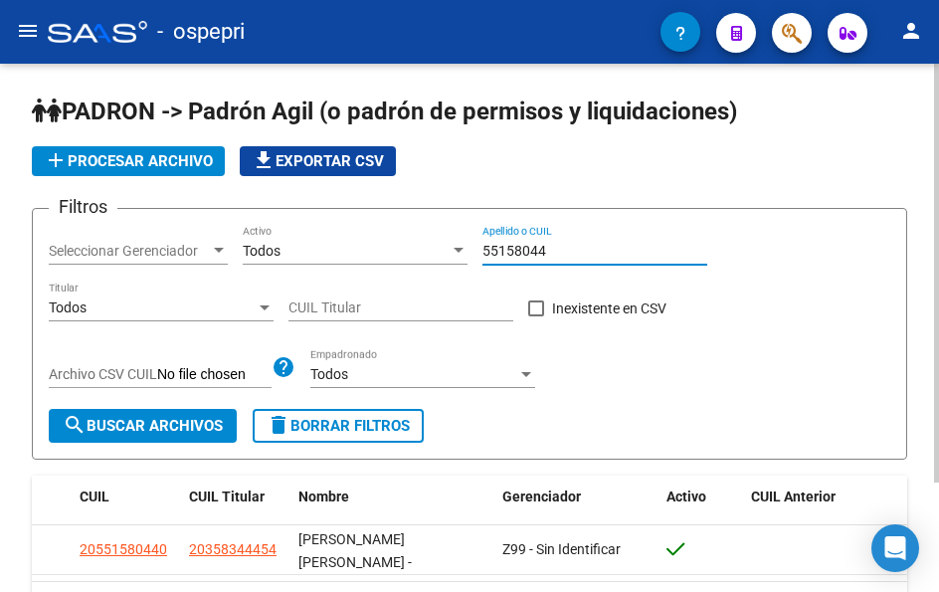
click at [556, 238] on div "55158044 Apellido o CUIL" at bounding box center [595, 245] width 225 height 40
click at [556, 245] on div "55158044 Apellido o CUIL" at bounding box center [595, 245] width 225 height 40
click at [556, 245] on input "55158044" at bounding box center [595, 251] width 225 height 17
click at [556, 246] on input "55158044" at bounding box center [595, 251] width 225 height 17
click at [555, 251] on input "55158044" at bounding box center [595, 251] width 225 height 17
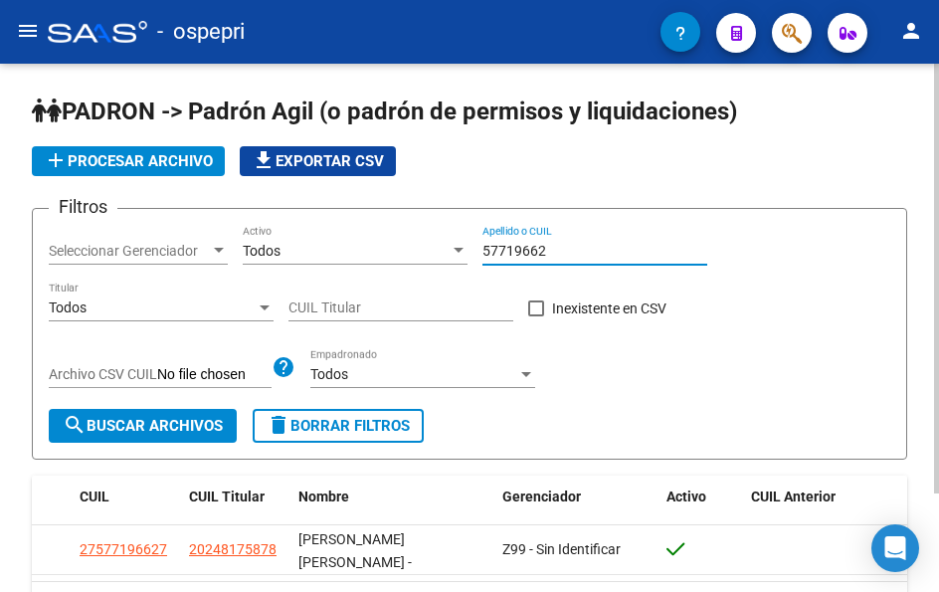
click at [588, 254] on input "57719662" at bounding box center [595, 251] width 225 height 17
click at [587, 254] on input "57719662" at bounding box center [595, 251] width 225 height 17
click at [563, 247] on input "57447339" at bounding box center [595, 251] width 225 height 17
click at [562, 246] on input "57447339" at bounding box center [595, 251] width 225 height 17
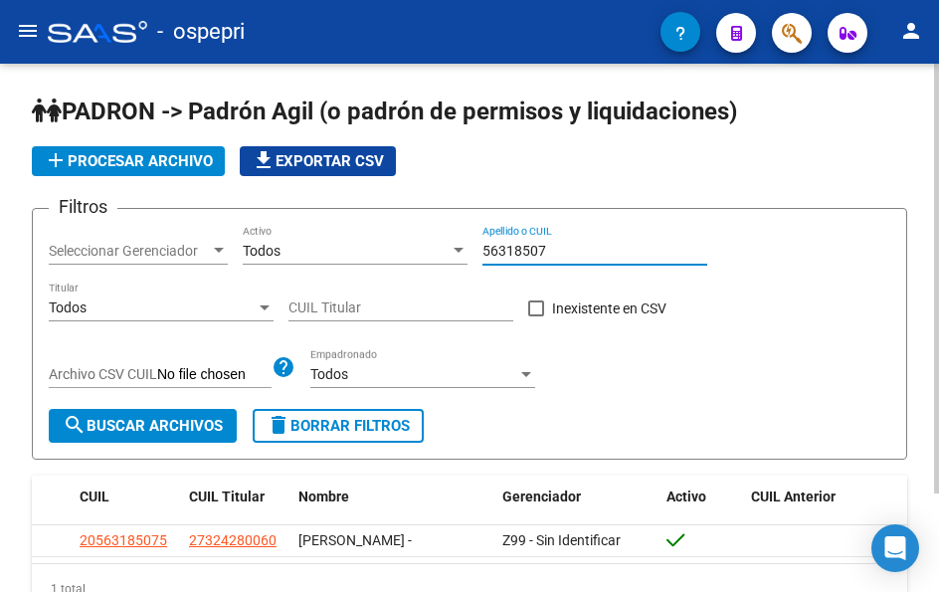
type input "56318507"
